Goal: Task Accomplishment & Management: Manage account settings

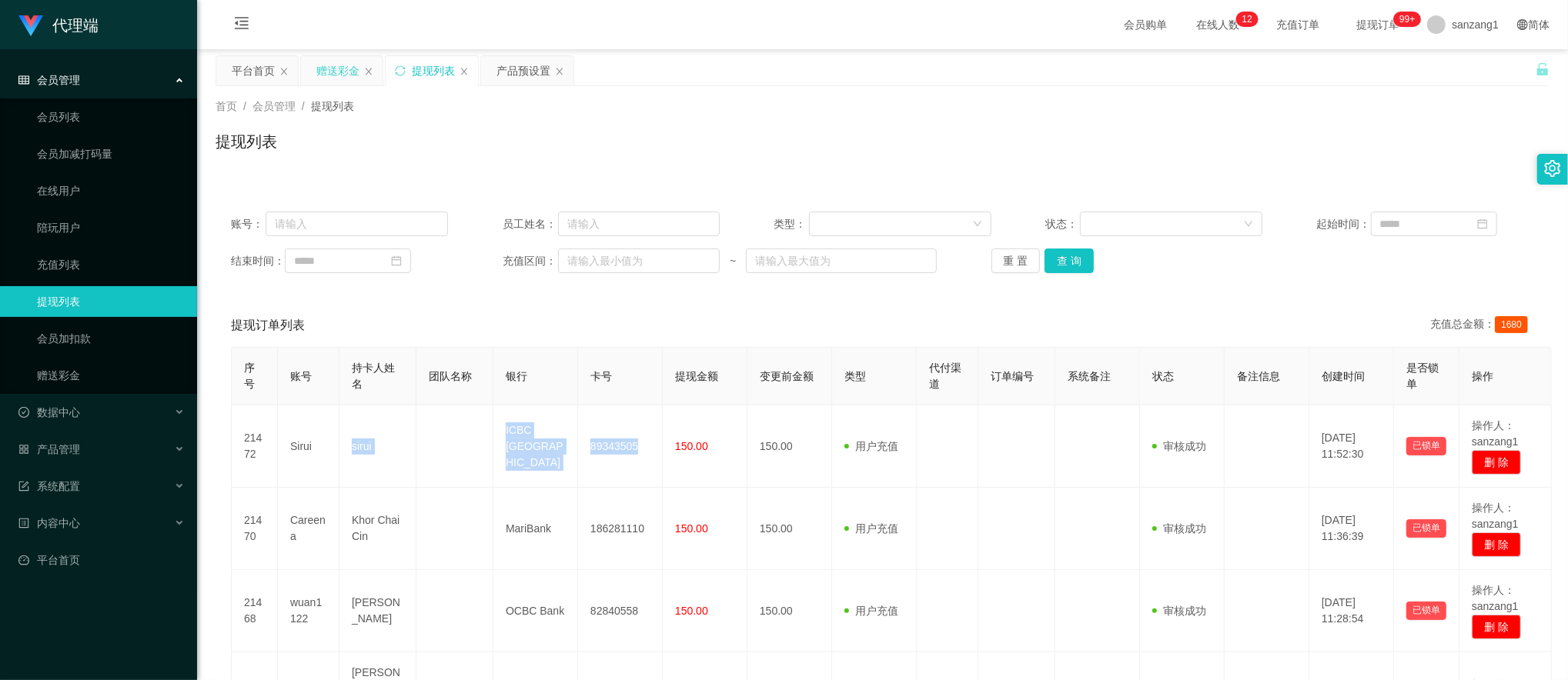
click at [340, 80] on div "赠送彩金" at bounding box center [337, 70] width 43 height 29
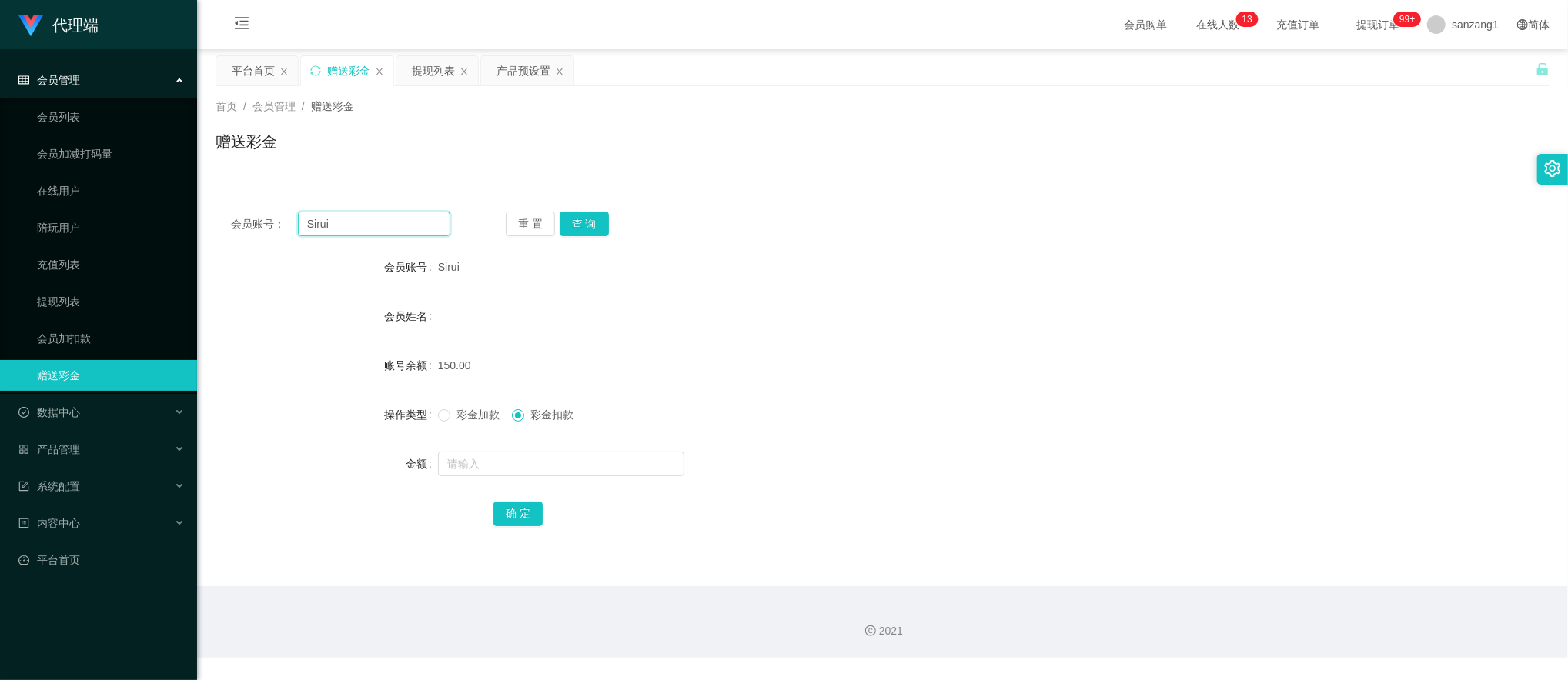
drag, startPoint x: 390, startPoint y: 224, endPoint x: 229, endPoint y: 209, distance: 161.7
click at [229, 209] on div "会员账号： Sirui 重 置 查 询 会员账号 Sirui 会员姓名 账号余额 150.00 操作类型 彩金加款 彩金扣款 金额 确 定" at bounding box center [882, 379] width 1333 height 366
paste input "1531268932"
type input "1531268932"
click at [576, 216] on button "查 询" at bounding box center [584, 224] width 49 height 25
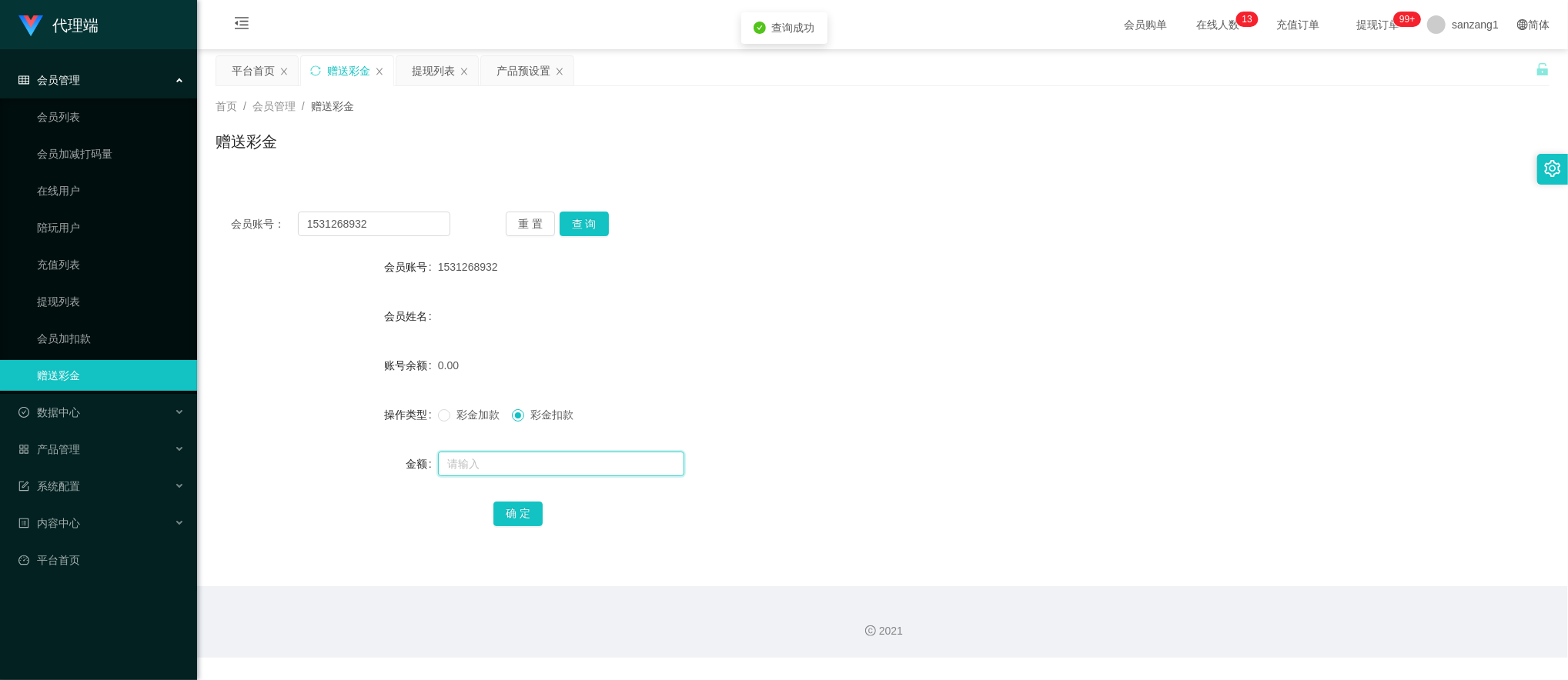
click at [493, 456] on input "text" at bounding box center [561, 463] width 246 height 25
click at [442, 406] on div "彩金加款 彩金扣款" at bounding box center [827, 414] width 778 height 30
click at [453, 423] on label "彩金加款" at bounding box center [471, 414] width 67 height 16
click at [455, 457] on input "text" at bounding box center [561, 463] width 246 height 25
type input "100"
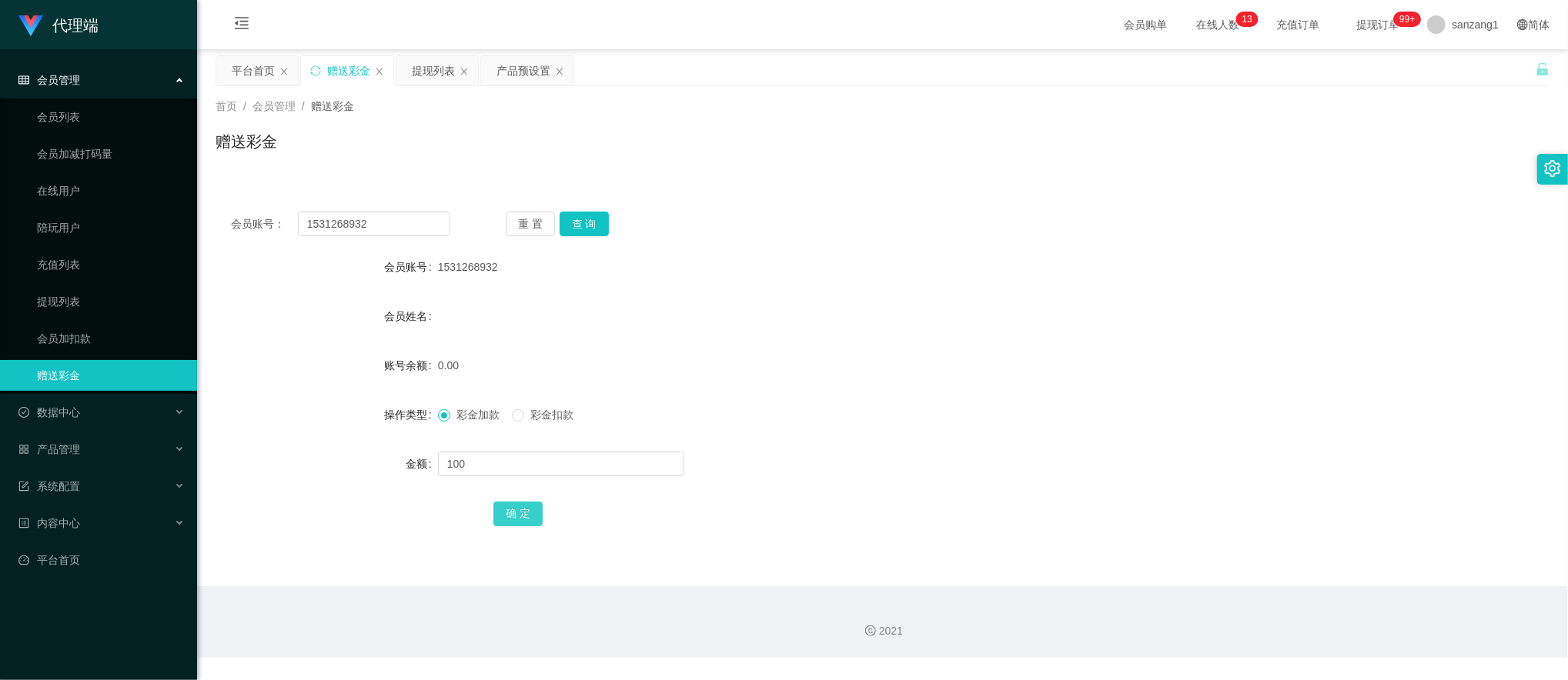
click at [508, 506] on button "确 定" at bounding box center [518, 514] width 49 height 25
click at [525, 69] on div "产品预设置" at bounding box center [523, 70] width 54 height 29
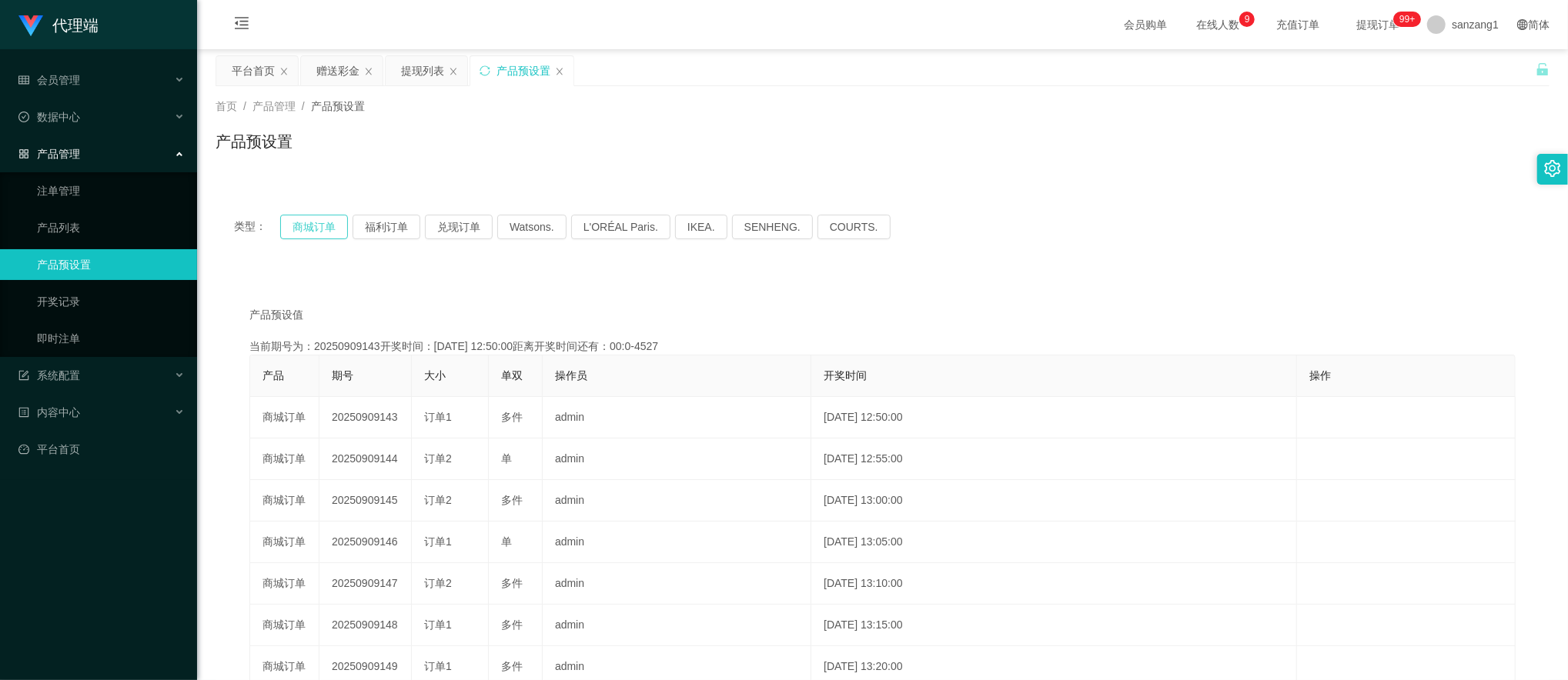
click at [317, 224] on button "商城订单" at bounding box center [314, 227] width 67 height 25
click at [317, 229] on button "商城订单" at bounding box center [314, 227] width 67 height 25
click at [338, 66] on div "赠送彩金" at bounding box center [337, 70] width 43 height 29
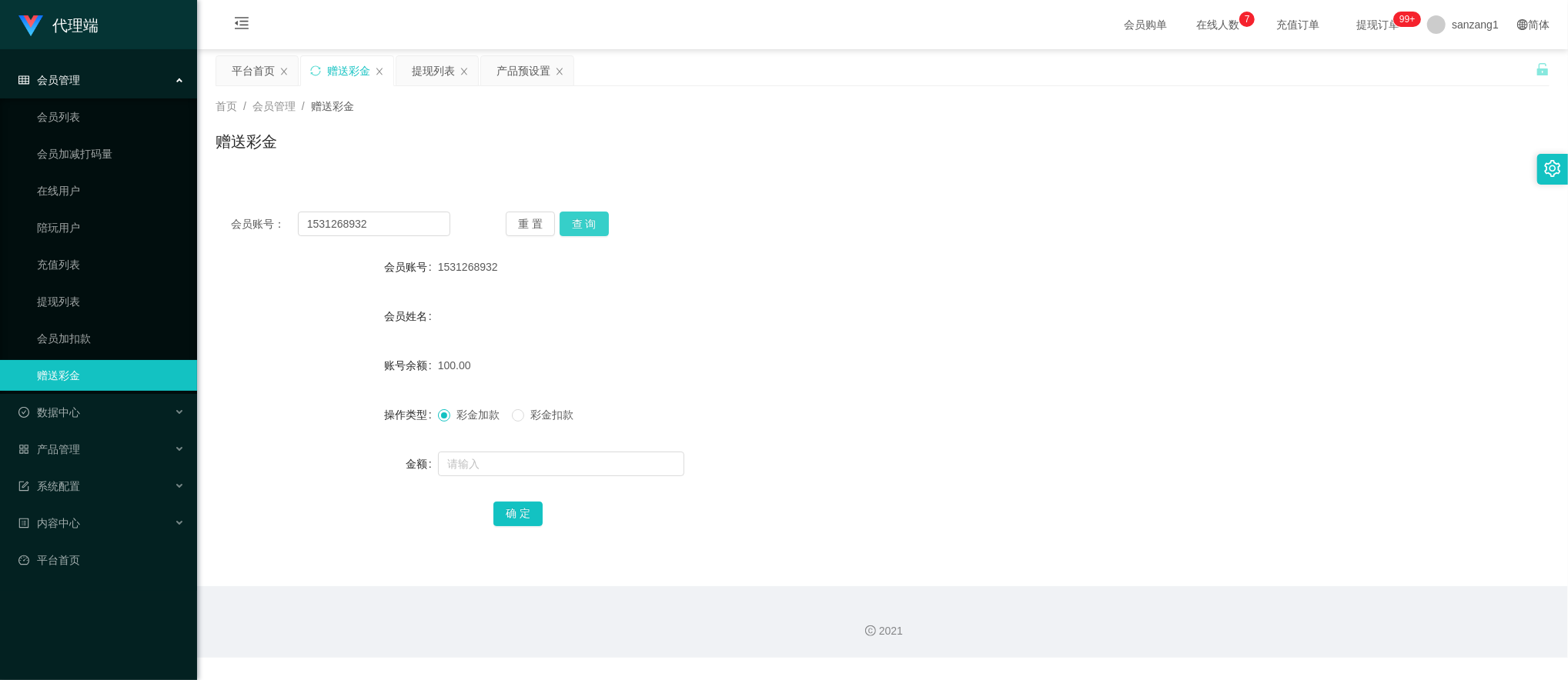
click at [583, 219] on button "查 询" at bounding box center [584, 224] width 49 height 25
click at [567, 217] on button "查 询" at bounding box center [584, 224] width 49 height 25
click at [568, 217] on button "查 询" at bounding box center [584, 224] width 49 height 25
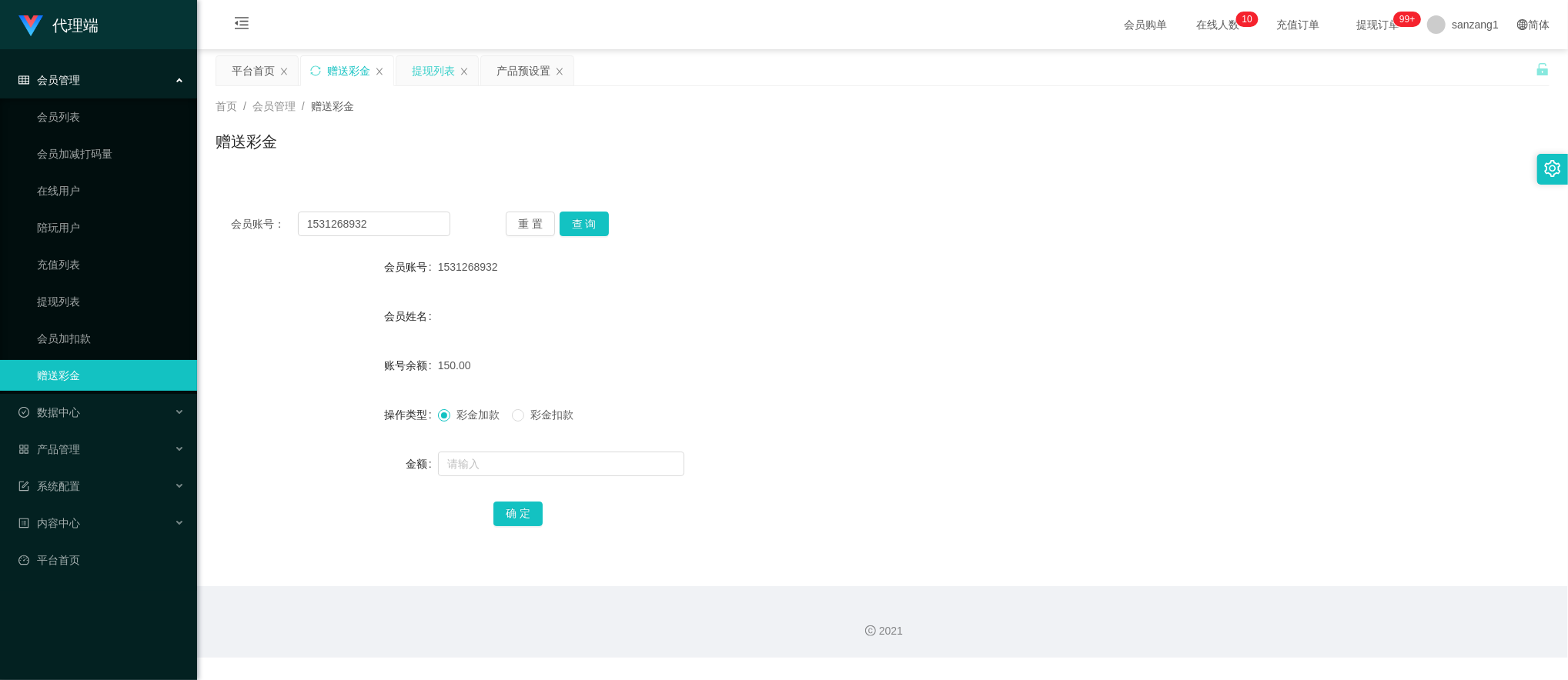
click at [423, 77] on div "提现列表" at bounding box center [432, 70] width 43 height 29
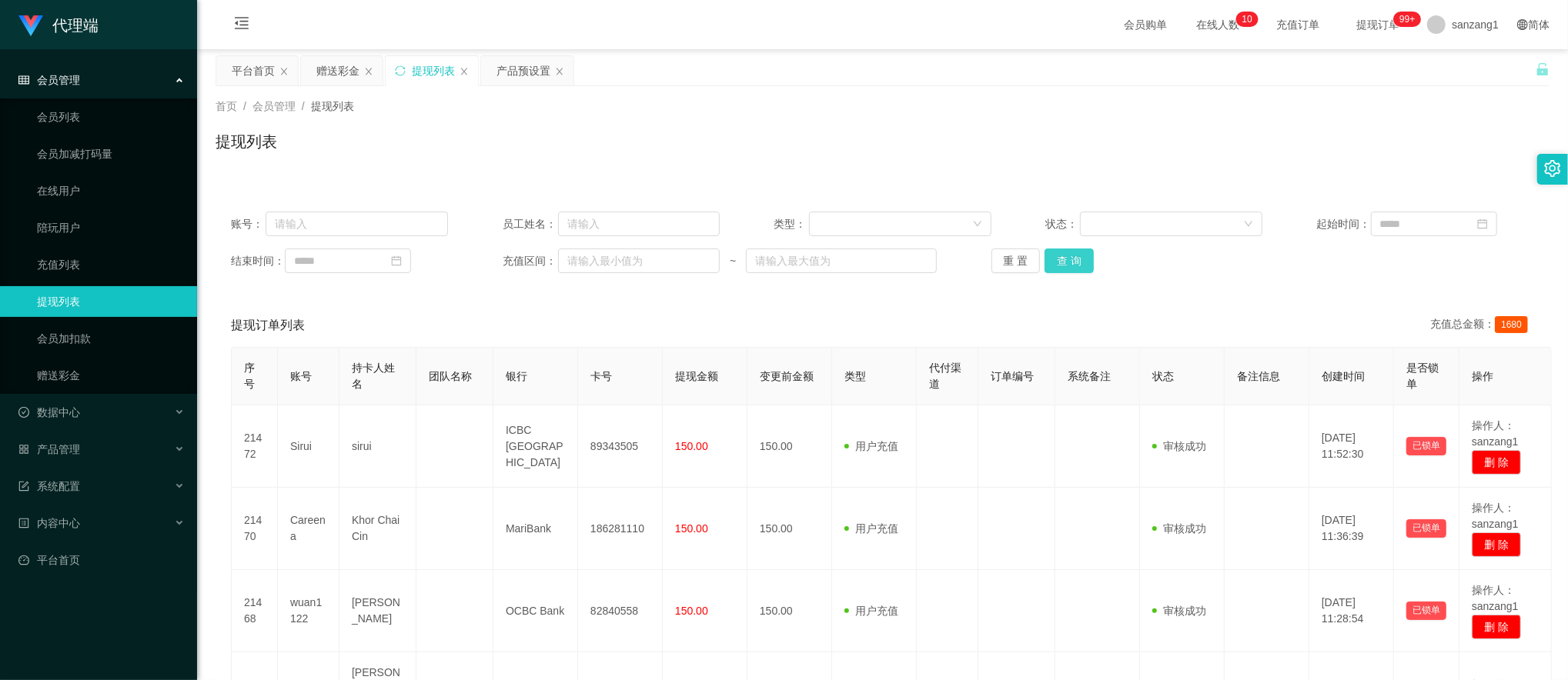
click at [1065, 258] on button "查 询" at bounding box center [1069, 261] width 49 height 25
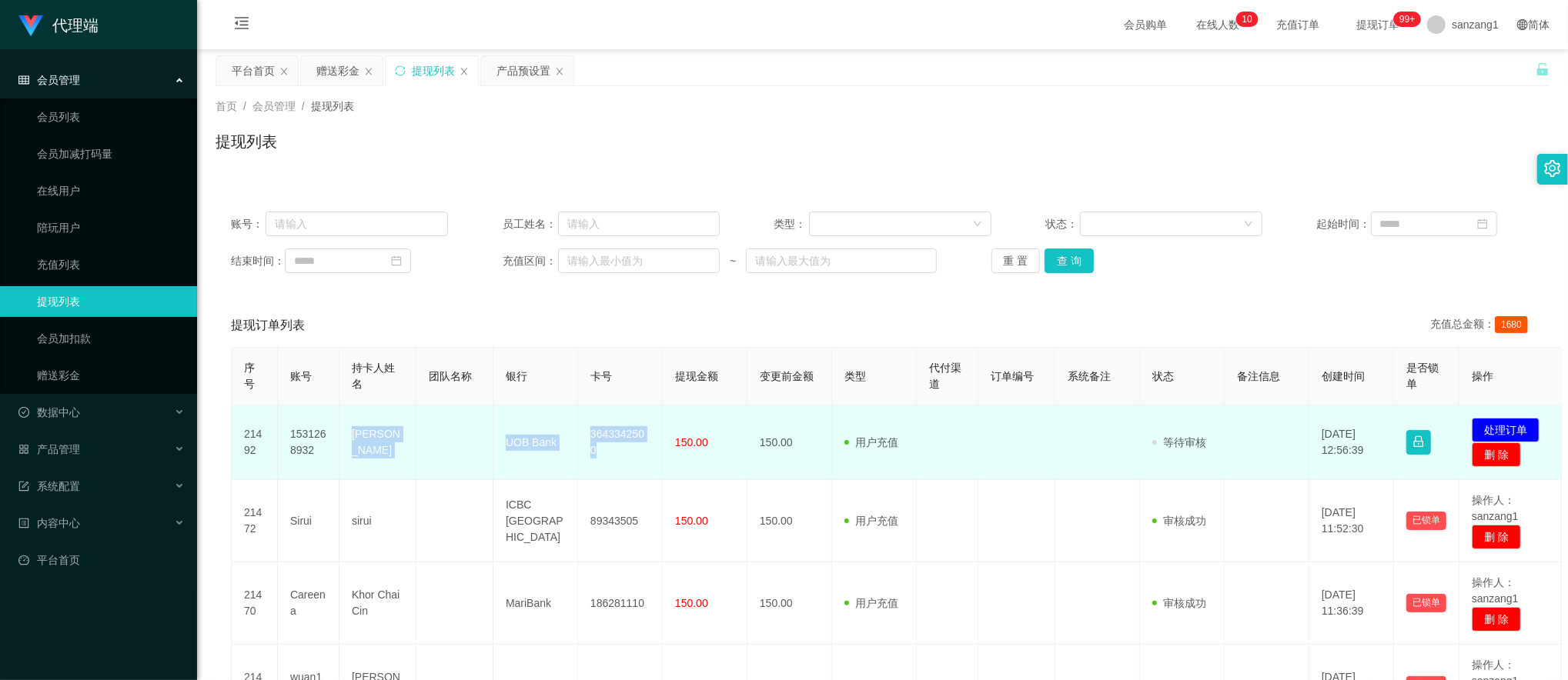
drag, startPoint x: 349, startPoint y: 446, endPoint x: 651, endPoint y: 444, distance: 302.0
click at [651, 444] on tr "21492 1531268932 [PERSON_NAME] UOB Bank 3643342500 150.00 150.00 用户充值 人工扣款 审核驳回…" at bounding box center [896, 443] width 1329 height 75
copy tr "[PERSON_NAME] UOB Bank 3643342500"
click at [1500, 429] on button "处理订单" at bounding box center [1504, 430] width 67 height 25
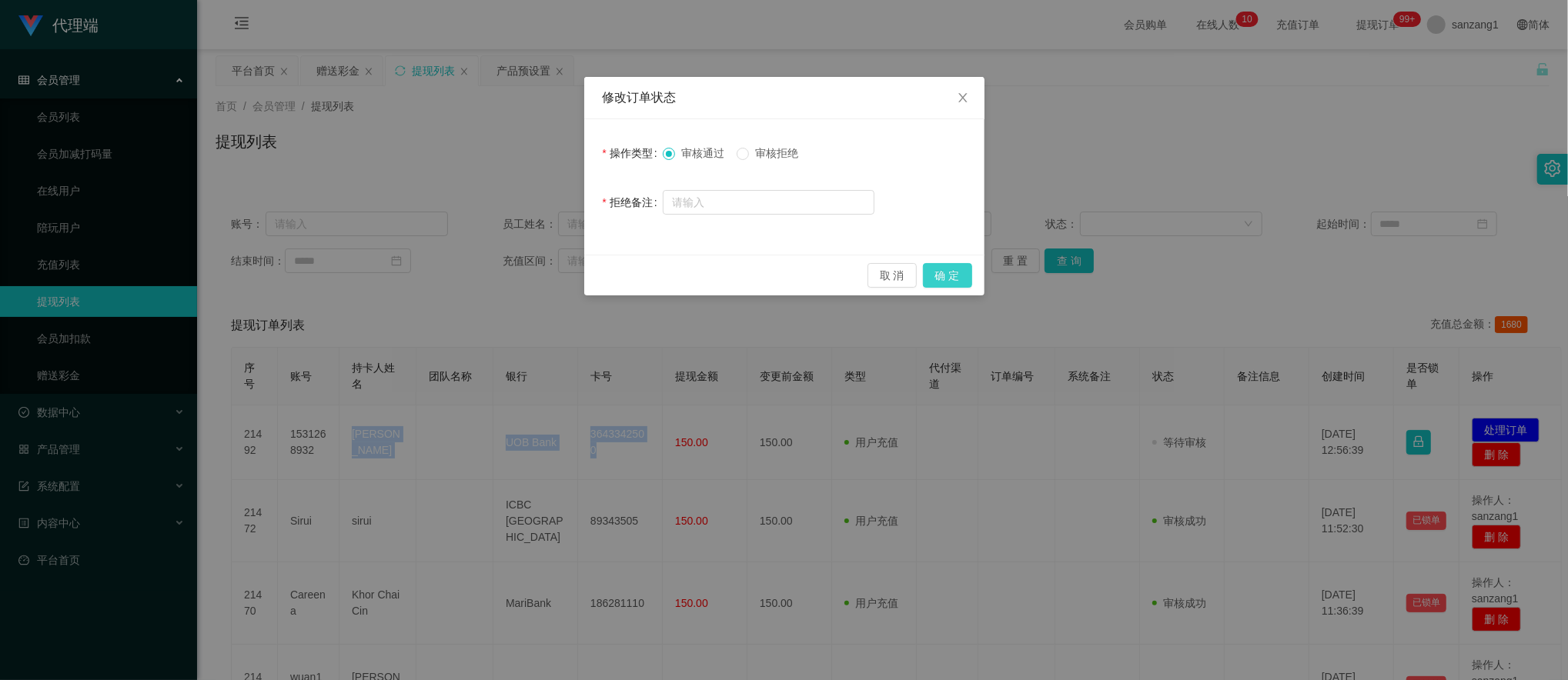
click at [954, 272] on button "确 定" at bounding box center [947, 275] width 49 height 25
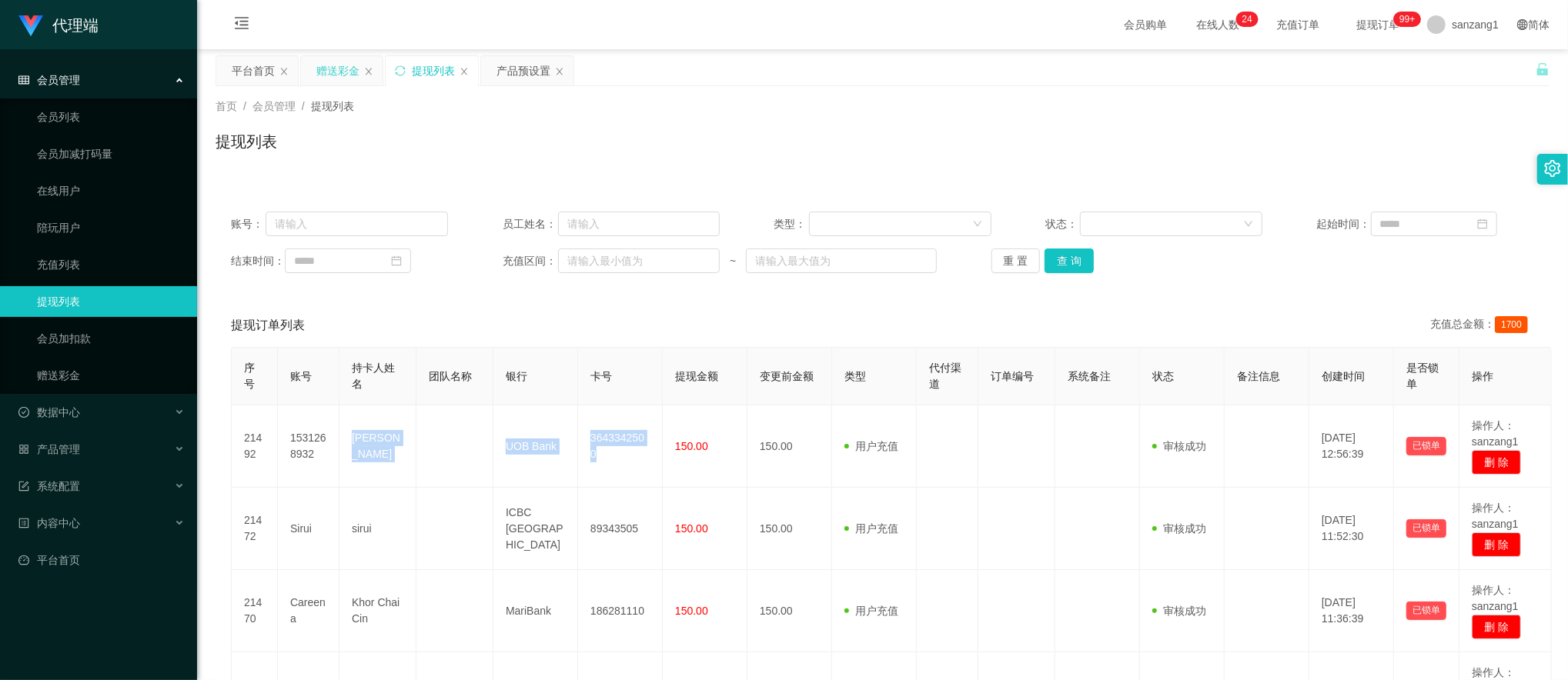
click at [320, 72] on div "赠送彩金" at bounding box center [337, 70] width 43 height 29
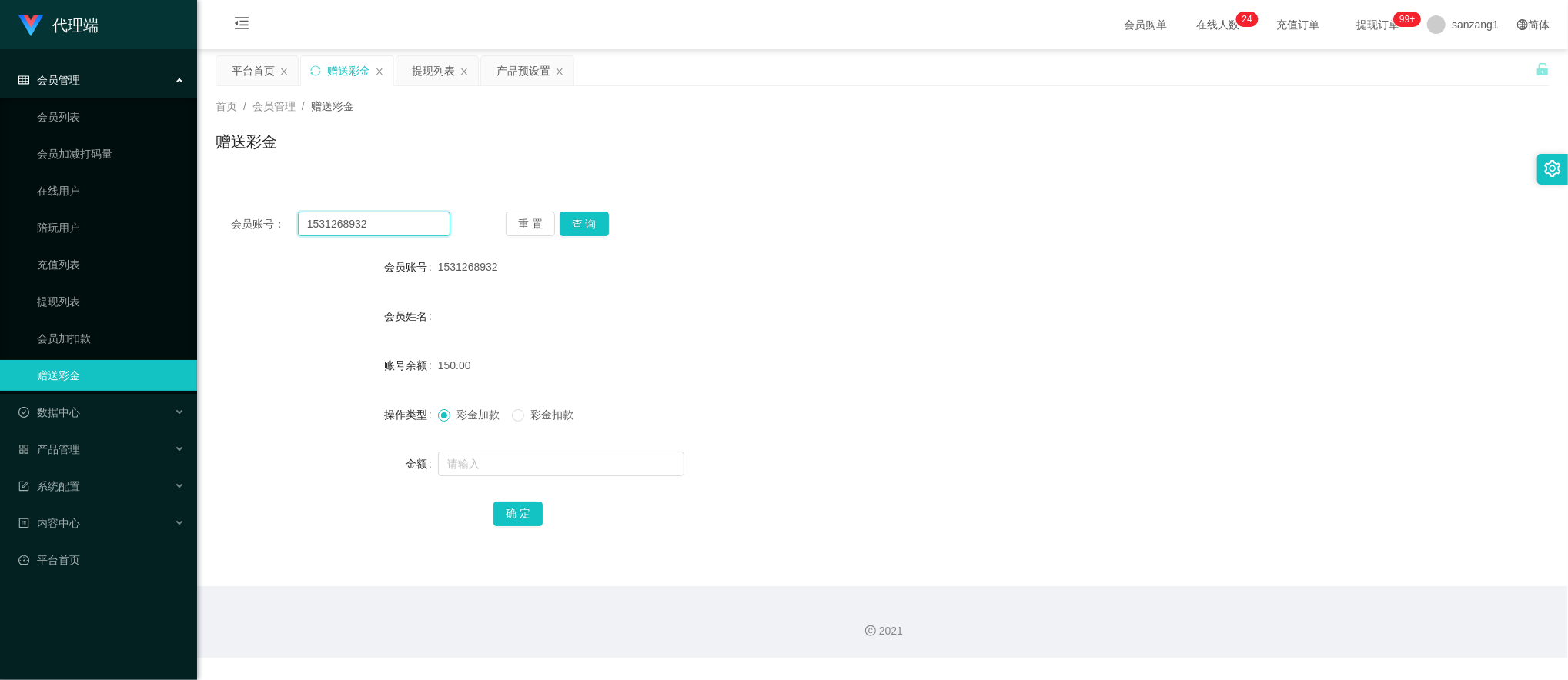
drag, startPoint x: 388, startPoint y: 220, endPoint x: 290, endPoint y: 189, distance: 102.8
click at [140, 188] on section "代理端 会员管理 会员列表 会员加减打码量 在线用户 陪玩用户 充值列表 提现列表 会员加扣款 赠送彩金 数据中心 产品管理 注单管理 产品列表 产品预设置 …" at bounding box center [784, 329] width 1568 height 657
paste input "88917355"
type input "88917355"
click at [599, 222] on button "查 询" at bounding box center [584, 224] width 49 height 25
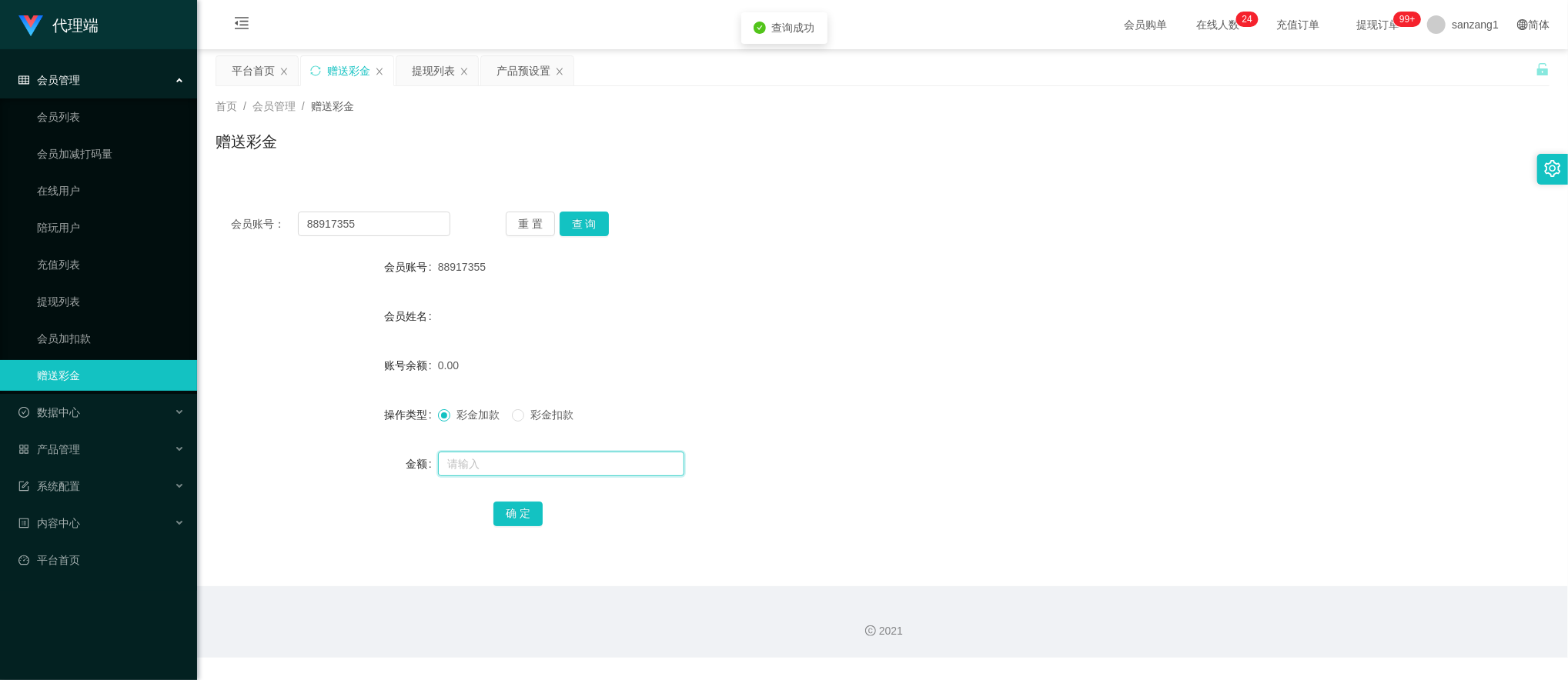
click at [508, 469] on input "text" at bounding box center [561, 463] width 246 height 25
type input "100"
click at [517, 509] on button "确 定" at bounding box center [518, 514] width 49 height 25
click at [517, 72] on div "产品预设置" at bounding box center [523, 70] width 54 height 29
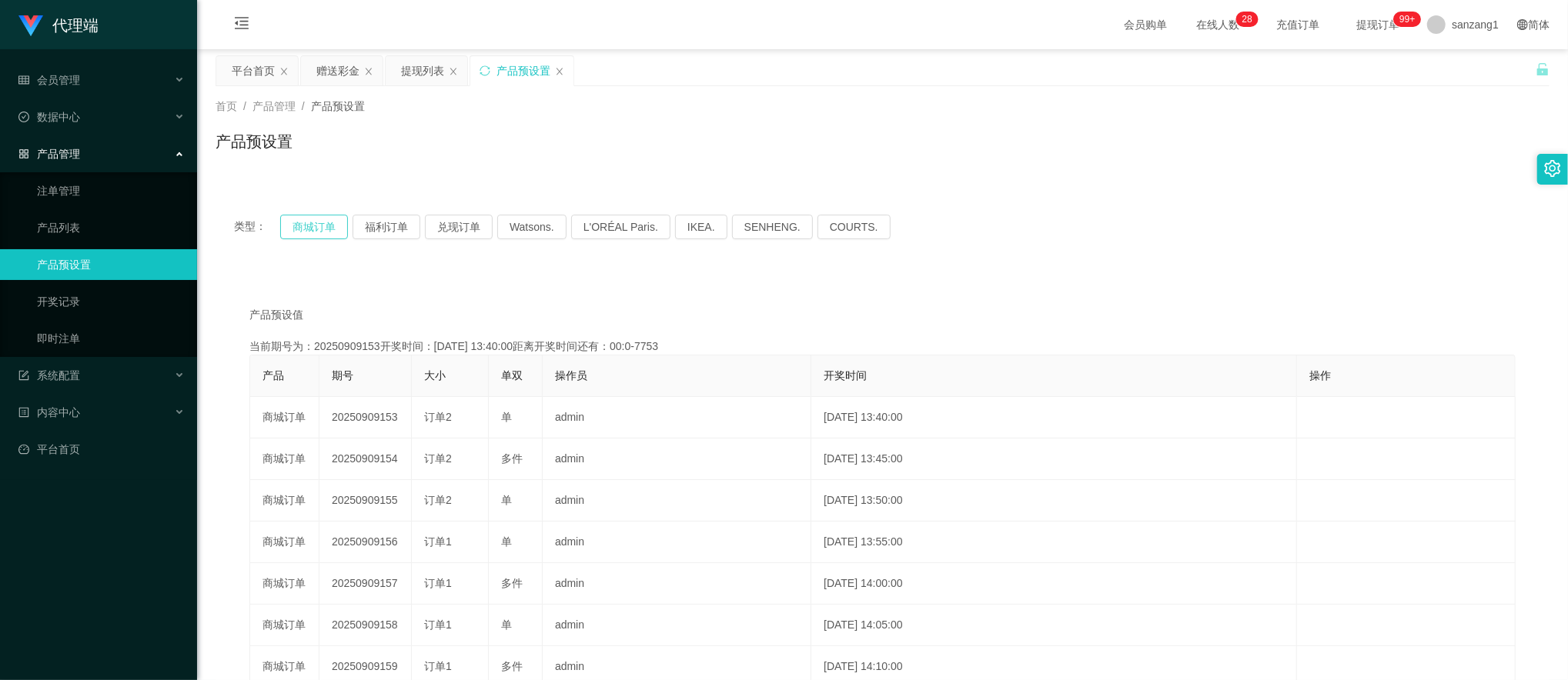
click at [317, 224] on button "商城订单" at bounding box center [314, 227] width 67 height 25
click at [334, 63] on div "赠送彩金" at bounding box center [337, 70] width 43 height 29
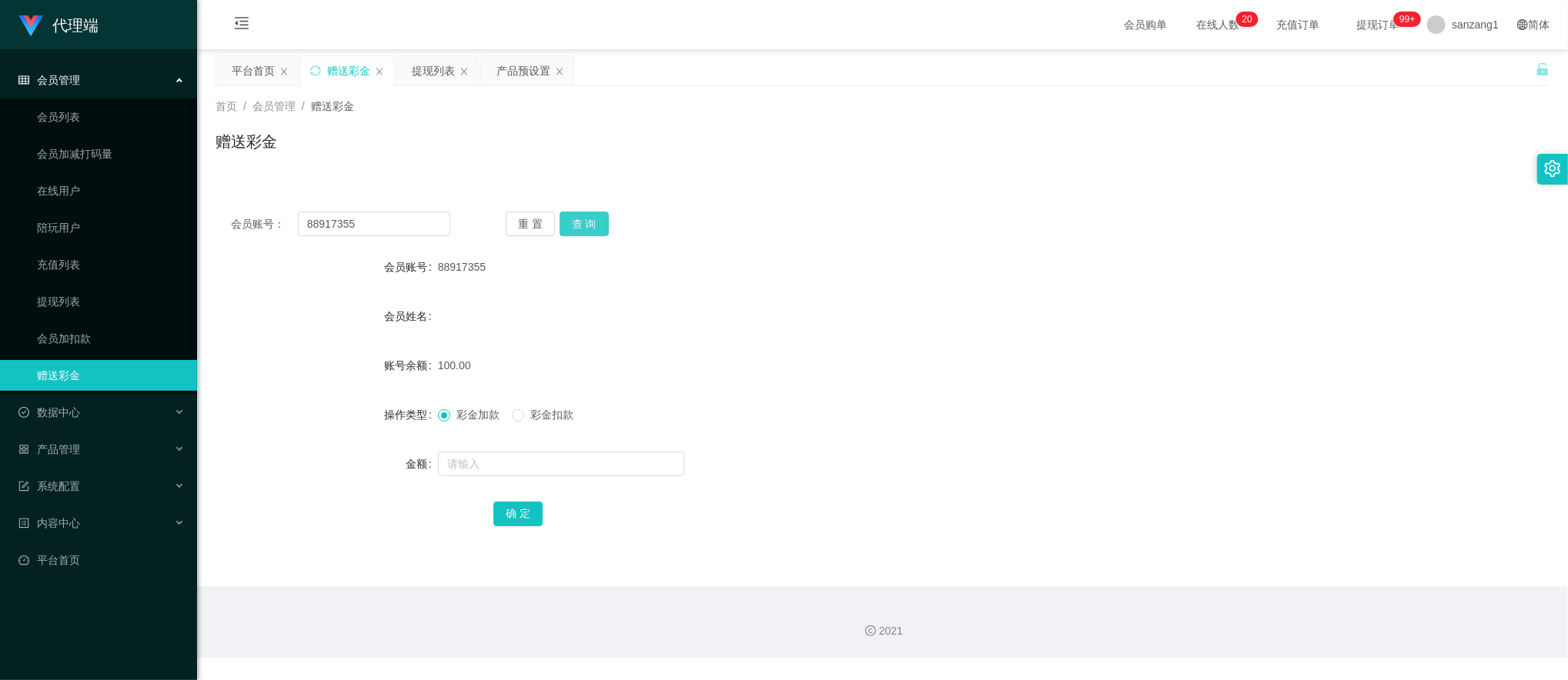
click at [597, 232] on button "查 询" at bounding box center [584, 224] width 49 height 25
click at [569, 217] on button "查 询" at bounding box center [584, 224] width 49 height 25
click at [592, 224] on button "查 询" at bounding box center [584, 224] width 49 height 25
click at [430, 74] on div "提现列表" at bounding box center [432, 70] width 43 height 29
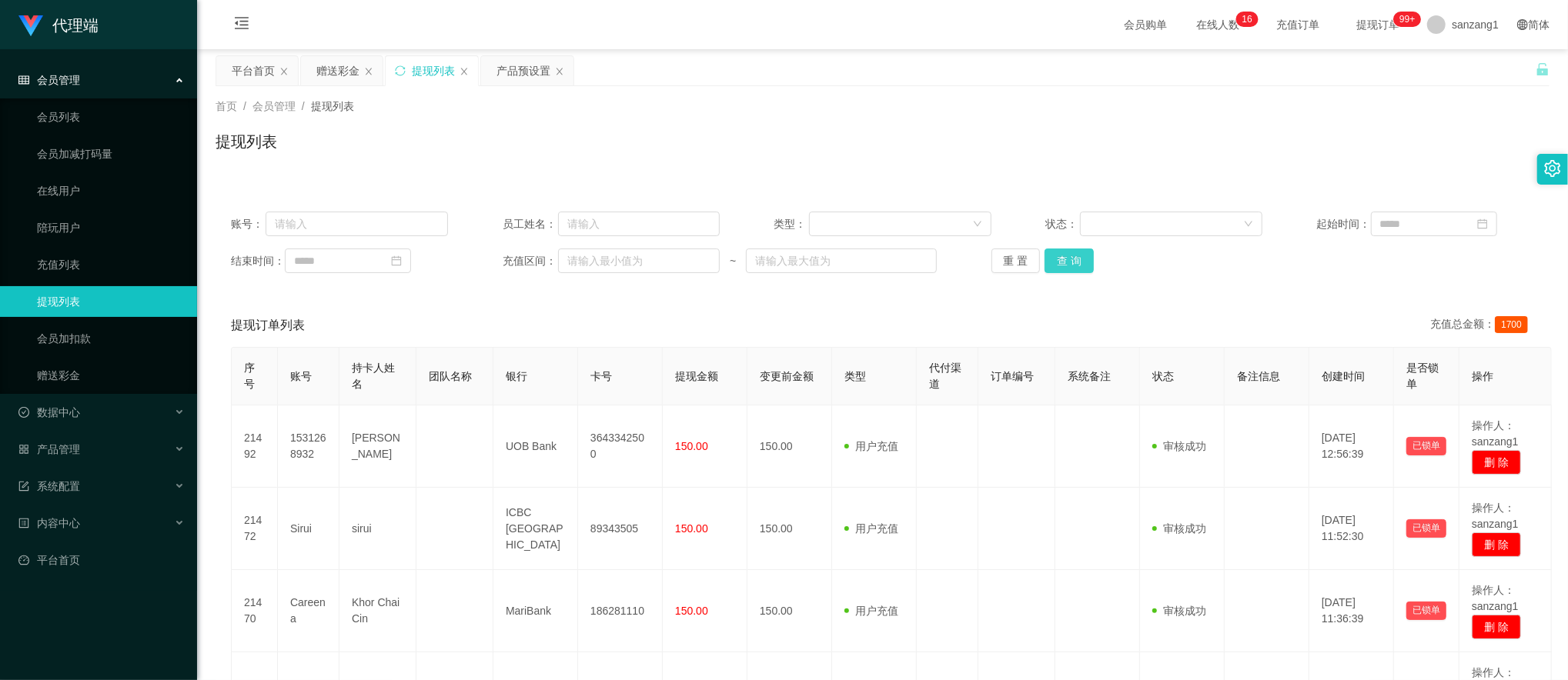
click at [1051, 260] on button "查 询" at bounding box center [1069, 261] width 49 height 25
click at [1048, 262] on button "查 询" at bounding box center [1069, 261] width 49 height 25
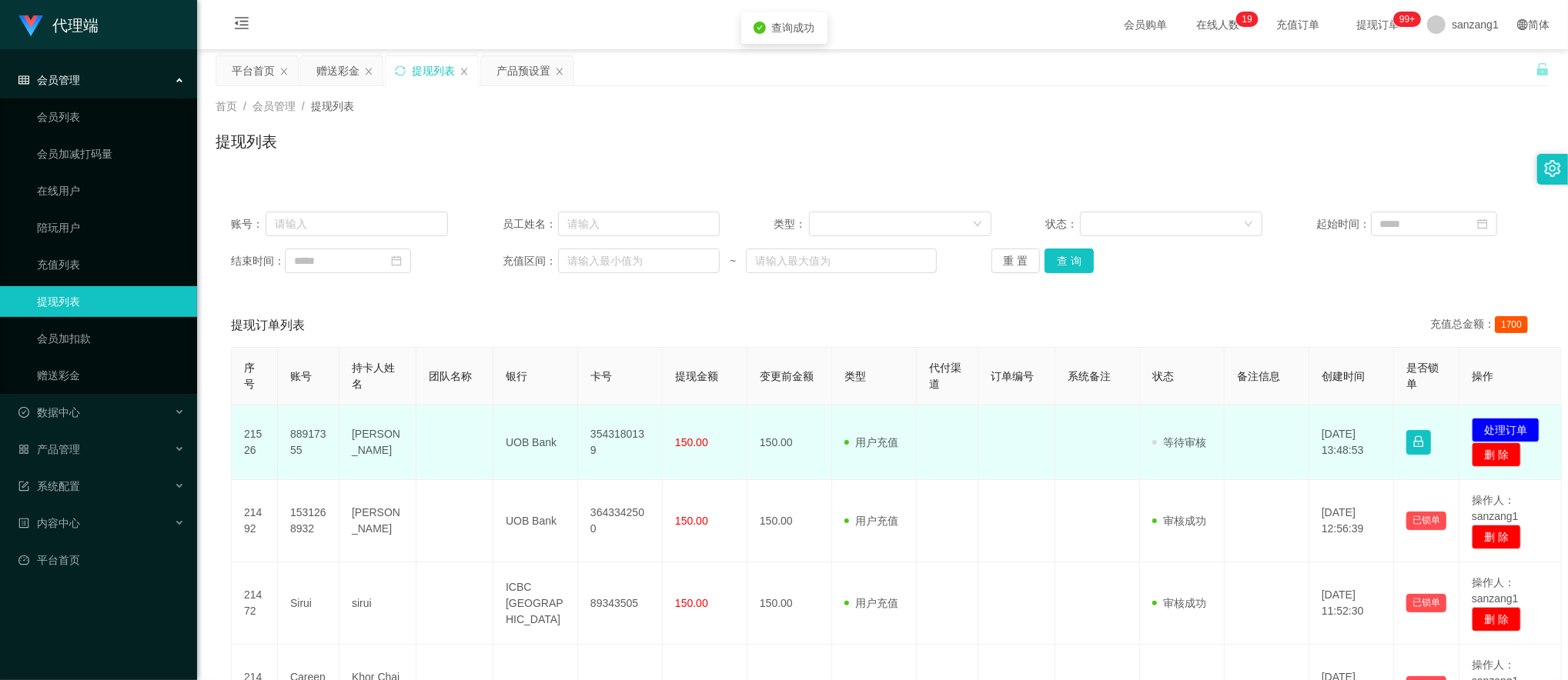
click at [310, 441] on td "88917355" at bounding box center [308, 443] width 62 height 75
click at [490, 451] on td at bounding box center [454, 443] width 77 height 75
drag, startPoint x: 352, startPoint y: 435, endPoint x: 650, endPoint y: 439, distance: 298.0
click at [650, 439] on tr "21526 88917355 [PERSON_NAME] UOB Bank 3543180139 150.00 150.00 用户充值 人工扣款 审核驳回 审…" at bounding box center [896, 443] width 1329 height 75
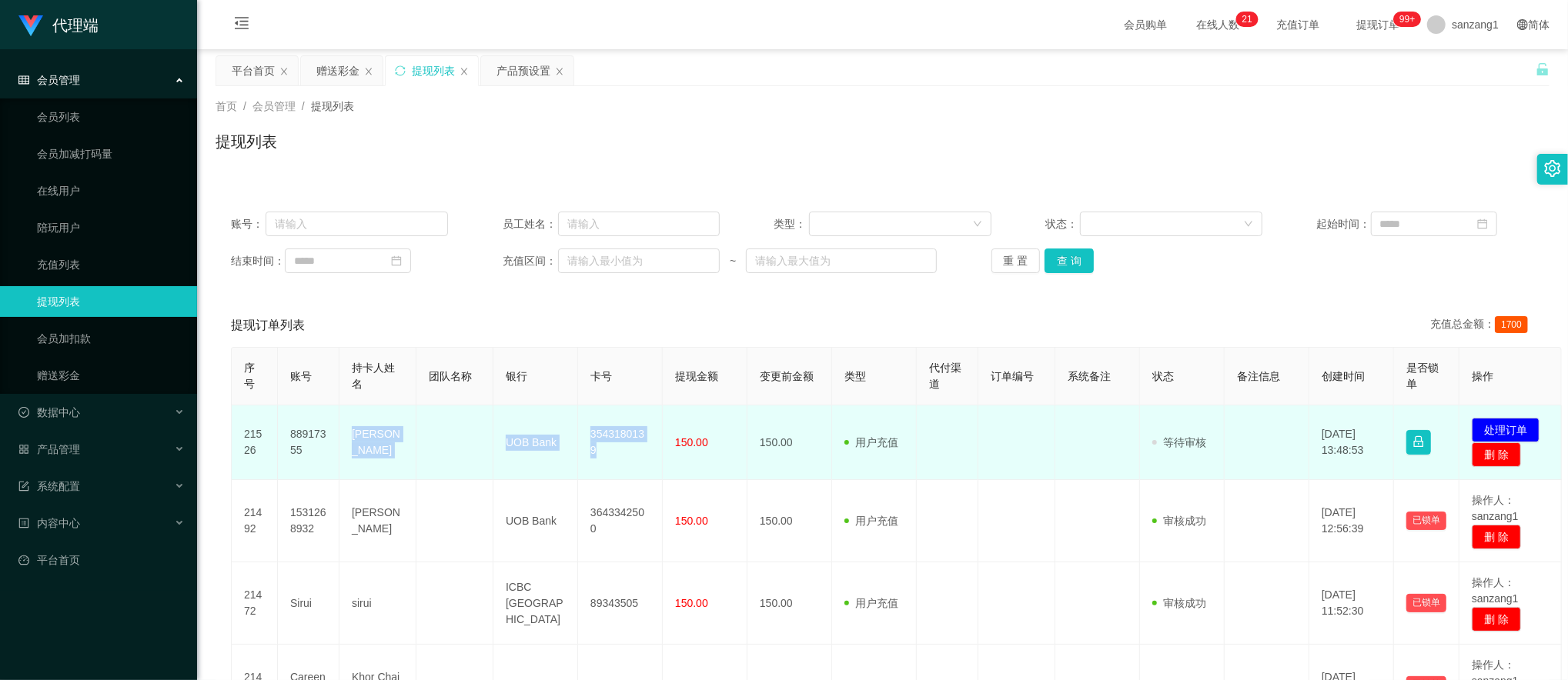
copy tr "[PERSON_NAME] UOB Bank 3543180139"
click at [1491, 431] on button "处理订单" at bounding box center [1504, 430] width 67 height 25
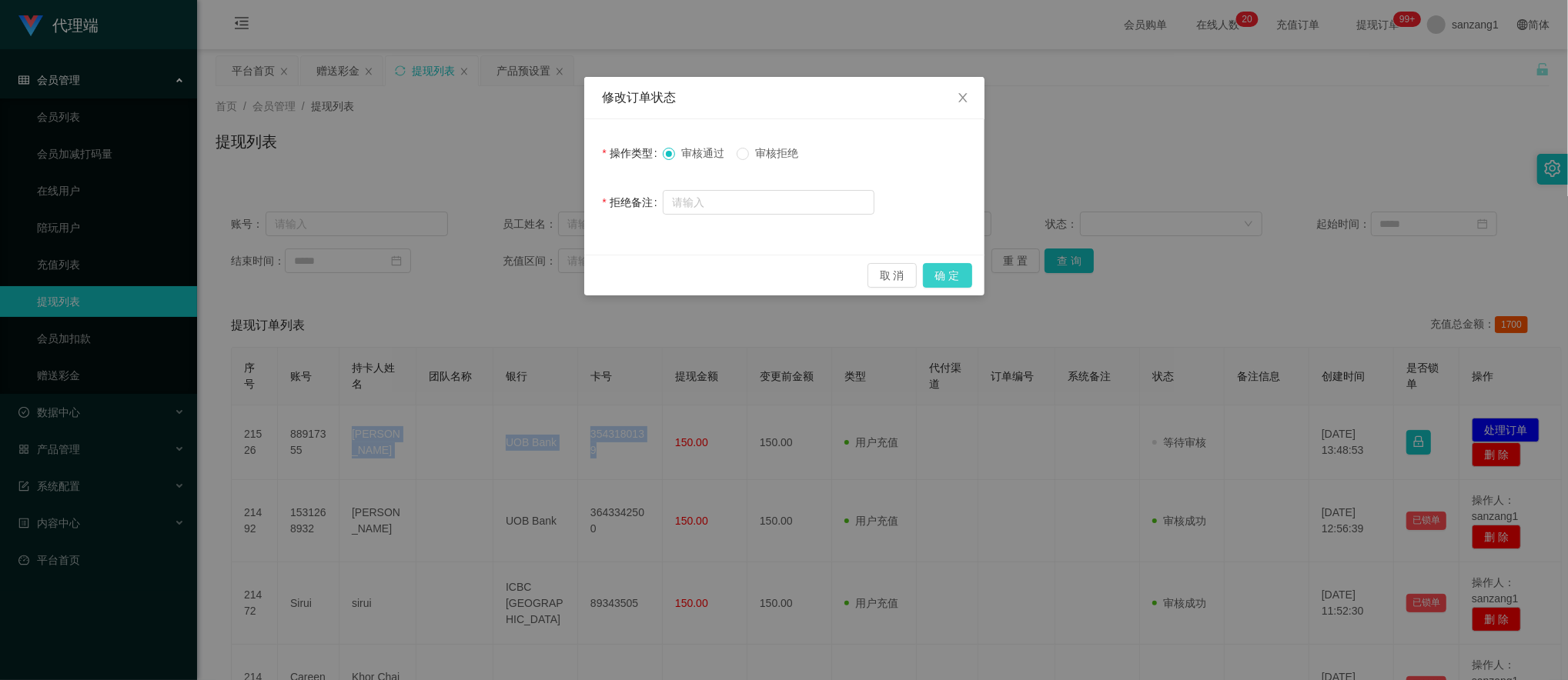
click at [934, 277] on button "确 定" at bounding box center [947, 275] width 49 height 25
